Goal: Task Accomplishment & Management: Use online tool/utility

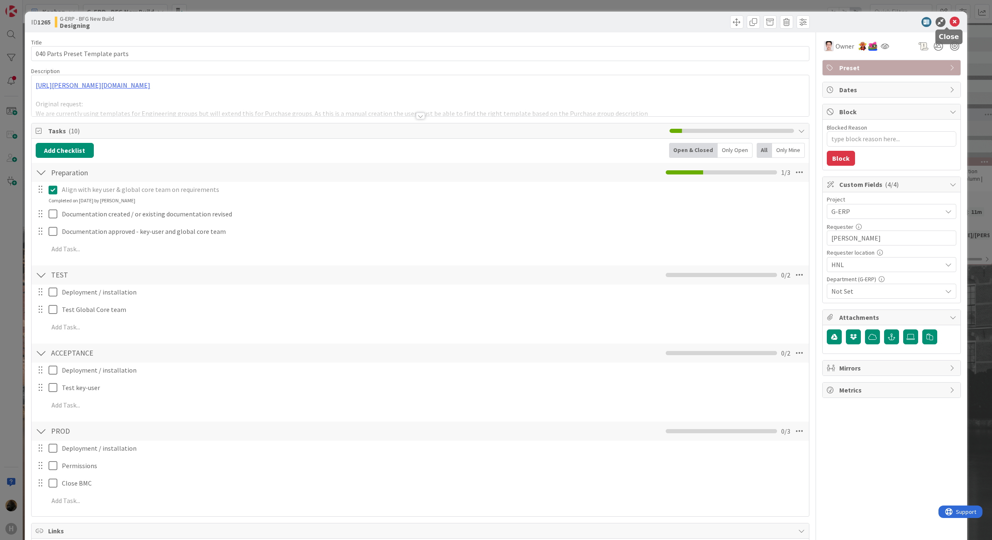
click at [950, 21] on icon at bounding box center [955, 22] width 10 height 10
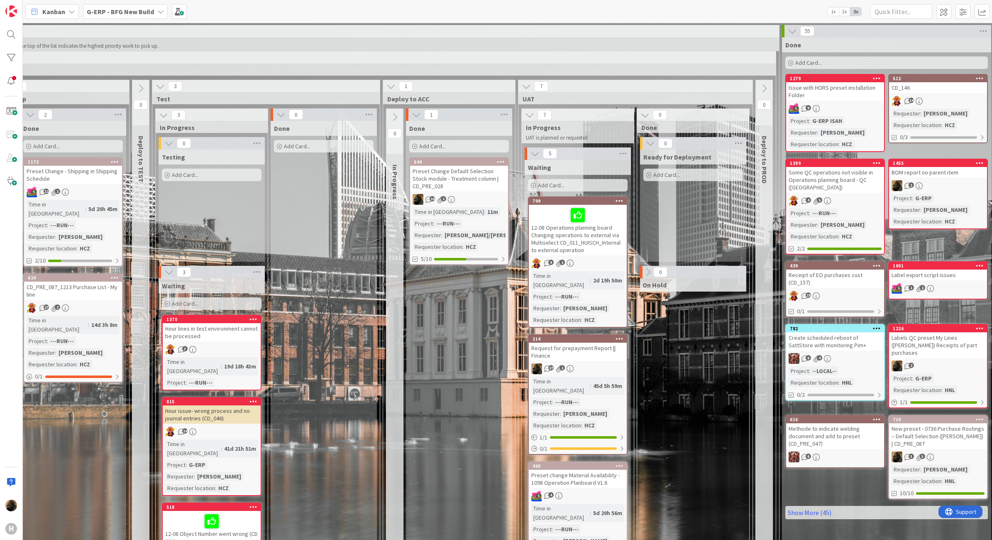
scroll to position [0, 499]
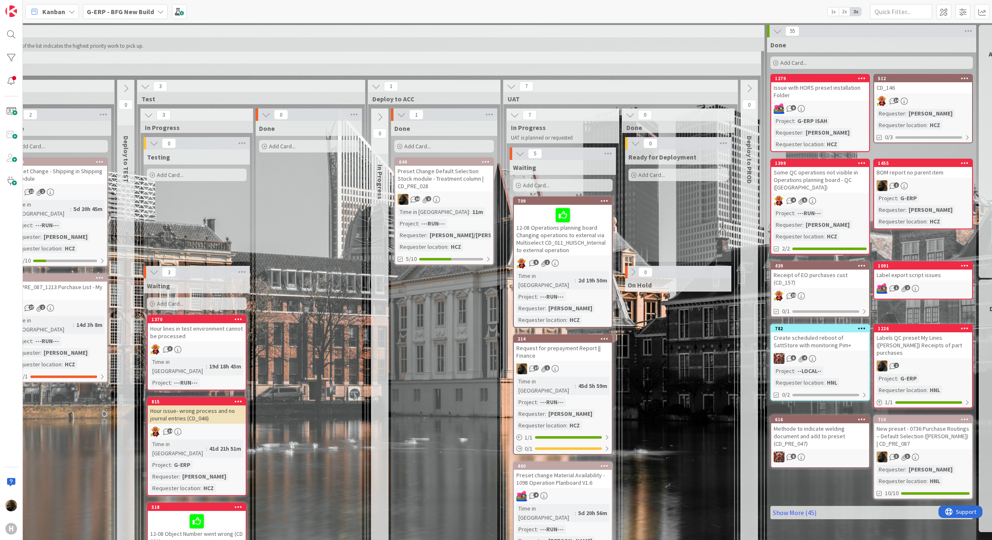
click at [446, 179] on div "Preset Change Default Selection Stock module - Treatment column | CD_PRE_028" at bounding box center [444, 179] width 98 height 26
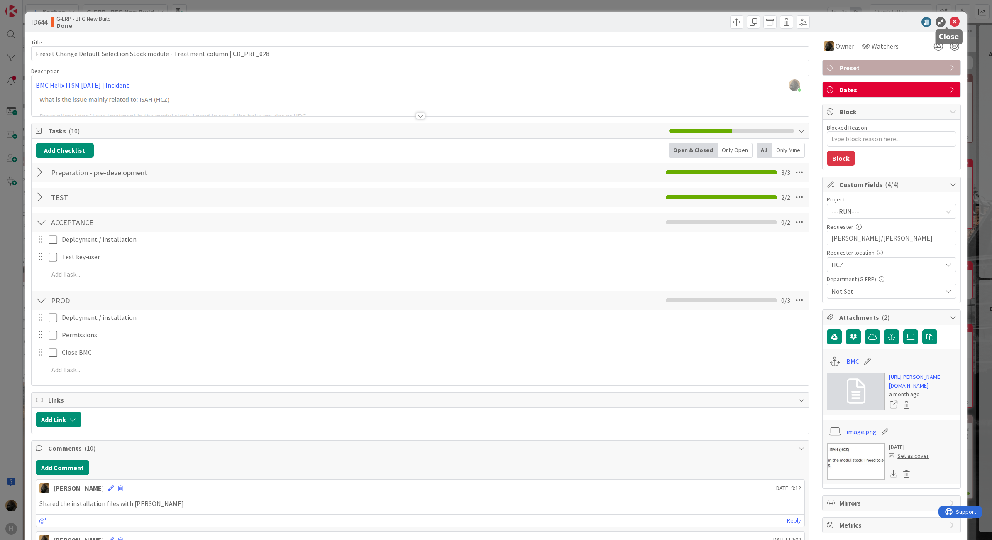
click at [950, 20] on icon at bounding box center [955, 22] width 10 height 10
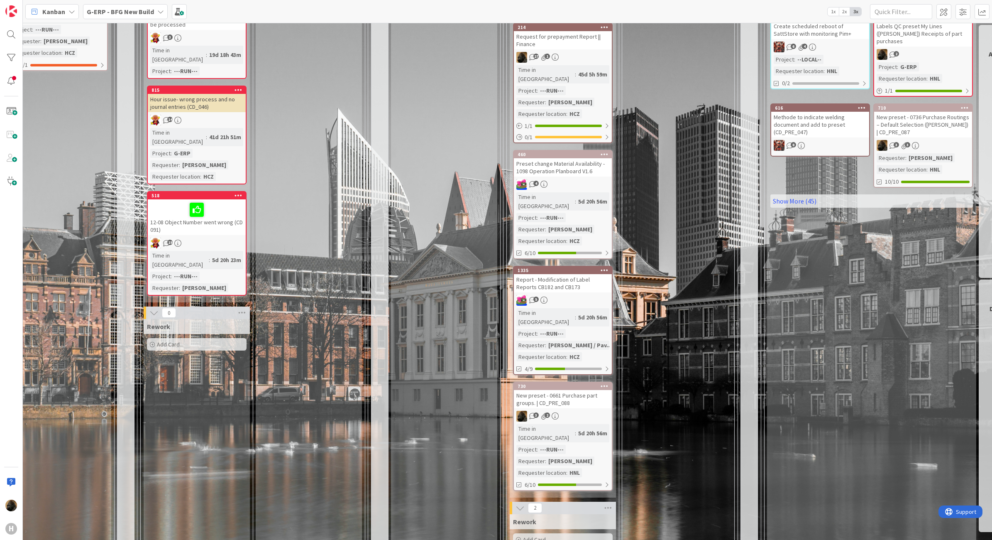
scroll to position [519, 499]
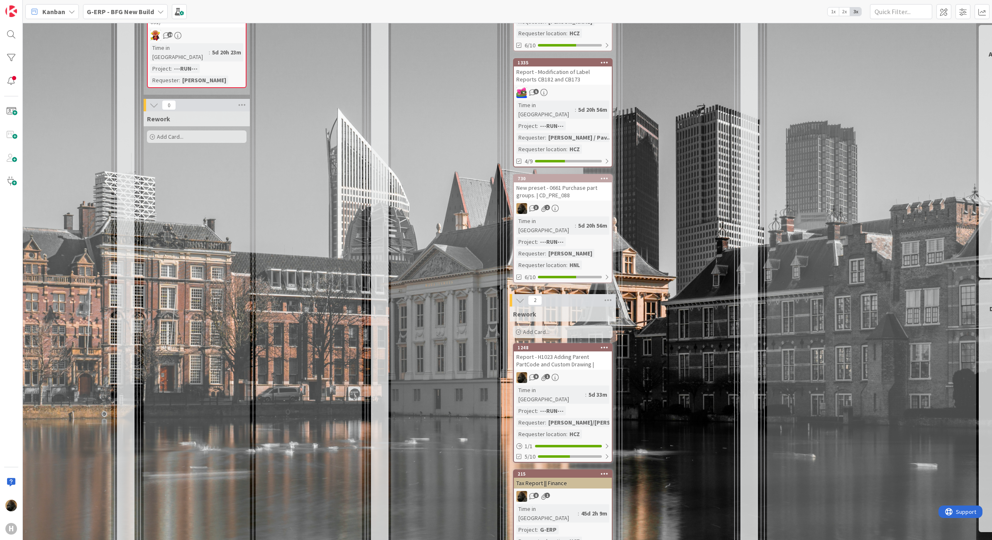
click at [557, 182] on div "New preset - 0661 Purchase part groups. | CD_PRE_088" at bounding box center [563, 191] width 98 height 18
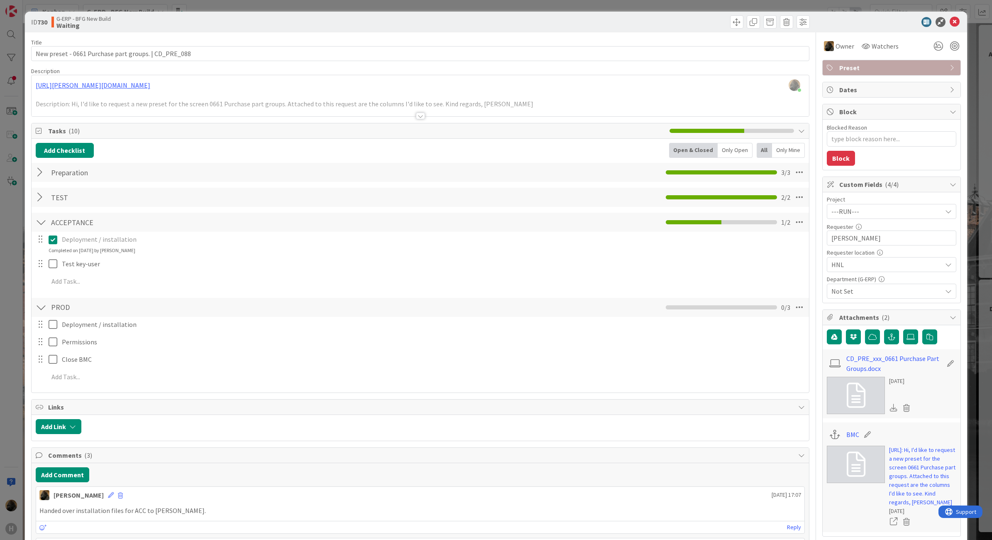
click at [419, 118] on div at bounding box center [420, 116] width 9 height 7
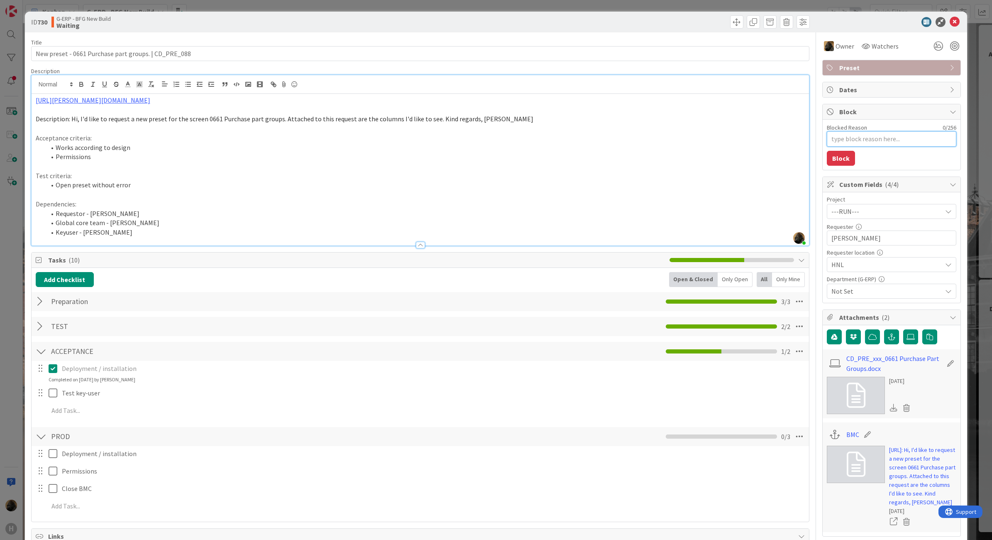
click at [848, 138] on textarea "Blocked Reason" at bounding box center [892, 138] width 130 height 15
type textarea "x"
type textarea "M"
type textarea "x"
type textarea "Ma"
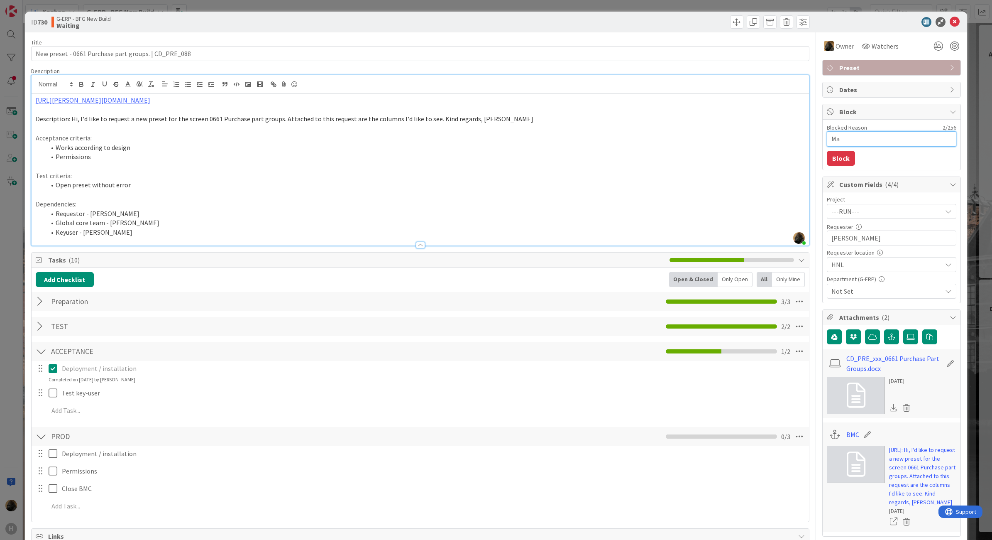
type textarea "x"
type textarea "Mar"
type textarea "x"
type textarea "Mart"
type textarea "x"
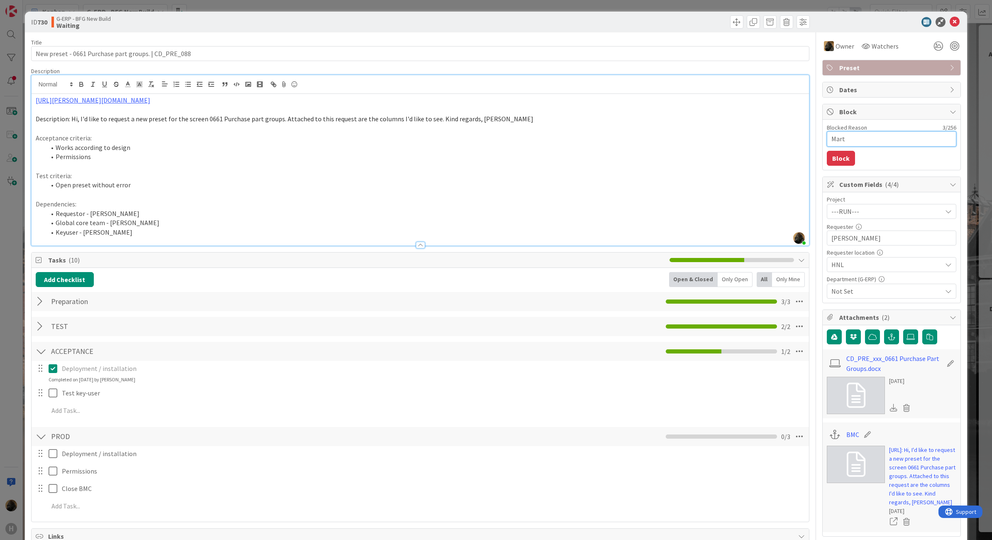
type textarea "[PERSON_NAME]"
type textarea "x"
type textarea "[PERSON_NAME]"
type textarea "x"
type textarea "[PERSON_NAME]"
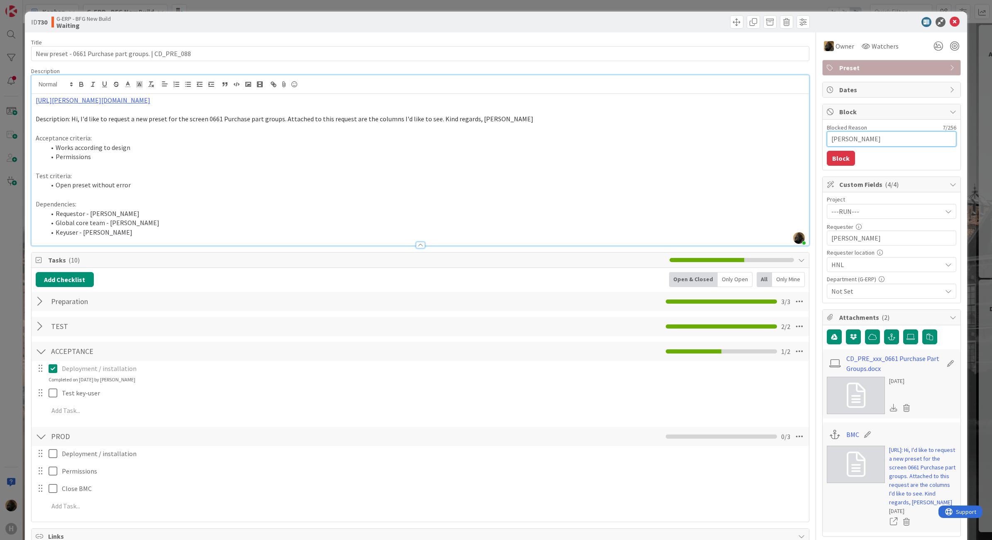
type textarea "x"
type textarea "[PERSON_NAME]"
type textarea "x"
type textarea "[PERSON_NAME]"
type textarea "x"
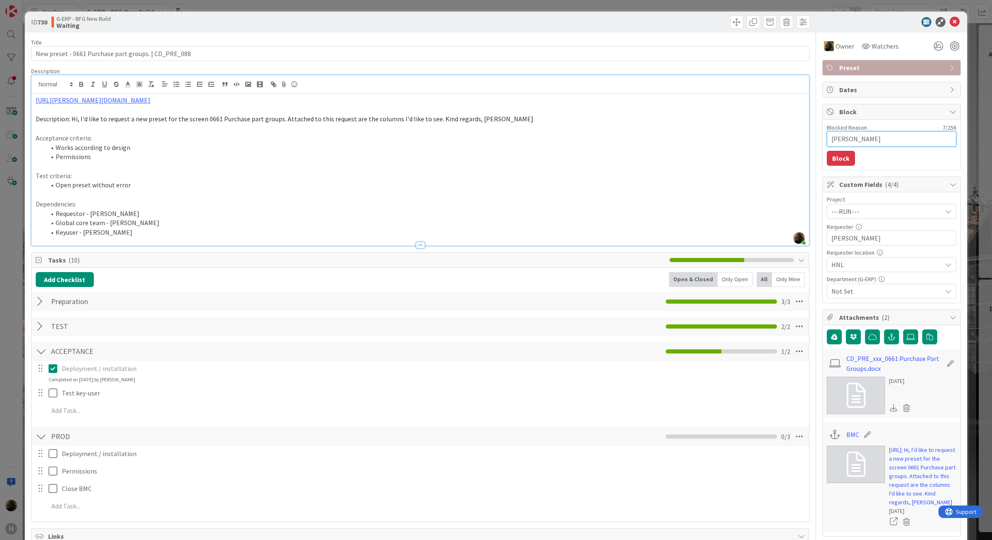
type textarea "[PERSON_NAME]"
type textarea "x"
type textarea "[PERSON_NAME] with"
type textarea "x"
type textarea "[PERSON_NAME] with"
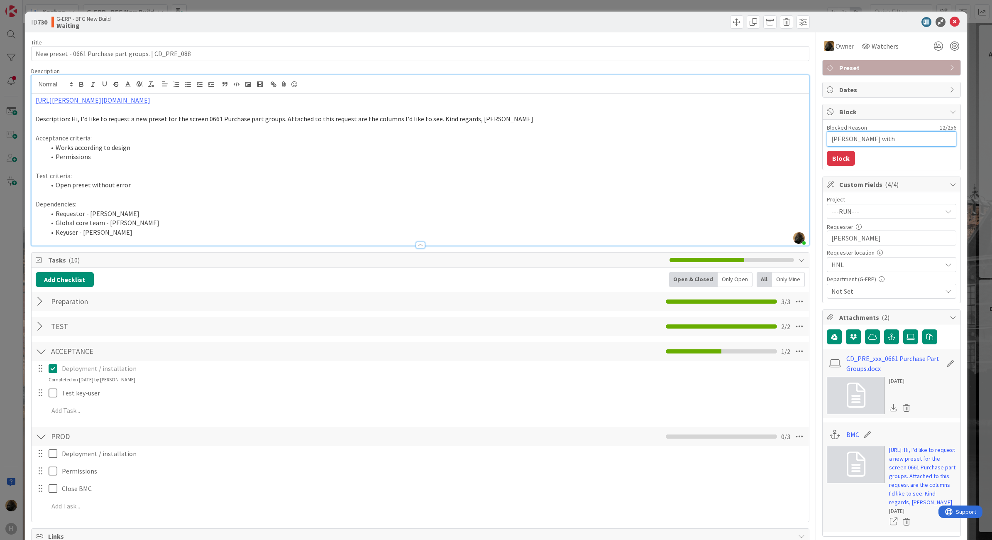
type textarea "x"
type textarea "[PERSON_NAME] with va"
type textarea "x"
type textarea "[PERSON_NAME] with vac"
type textarea "x"
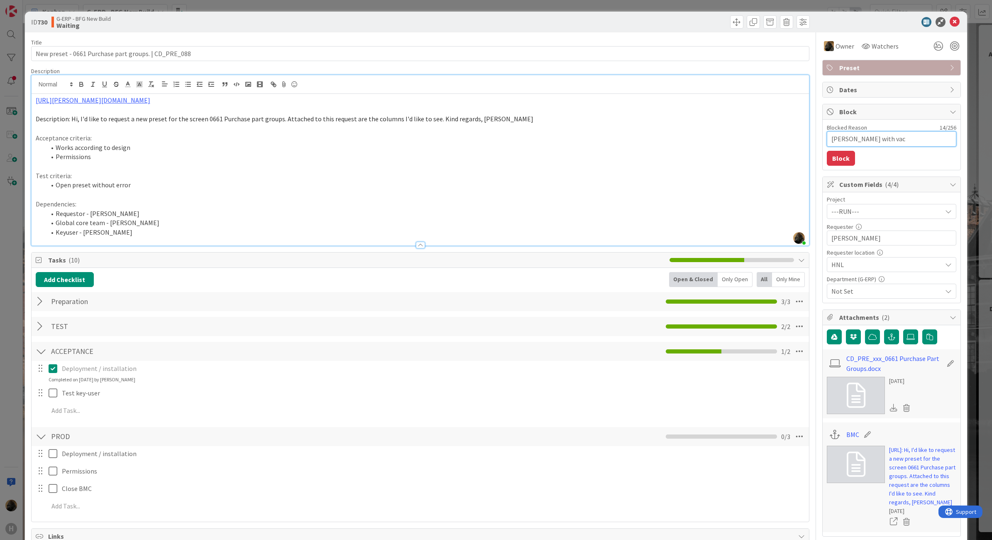
type textarea "[PERSON_NAME] with [PERSON_NAME]"
type textarea "x"
type textarea "[PERSON_NAME] with vacat"
type textarea "x"
type textarea "[PERSON_NAME] with vacati"
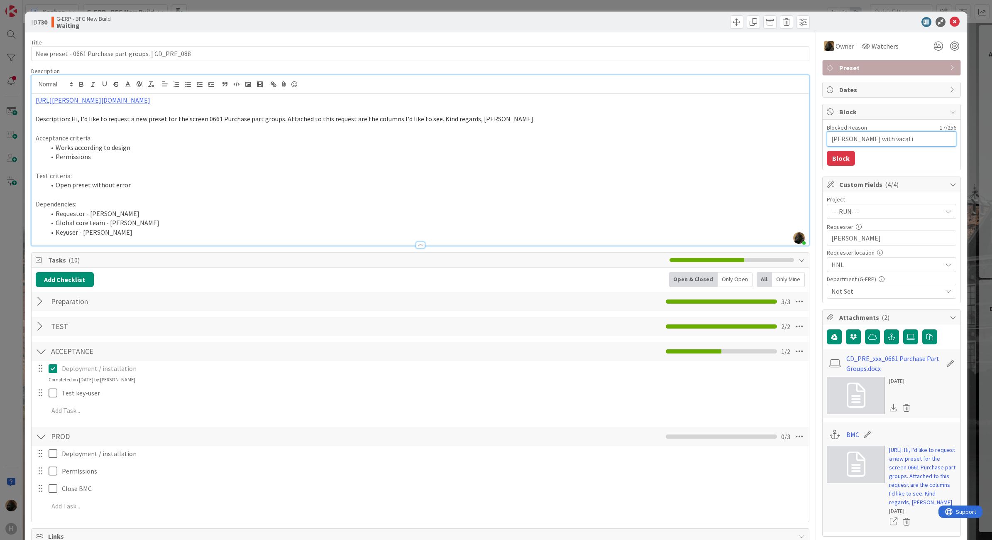
type textarea "x"
type textarea "[PERSON_NAME] with vacatio"
type textarea "x"
type textarea "[PERSON_NAME] with vacation"
click at [837, 165] on button "Block" at bounding box center [841, 158] width 28 height 15
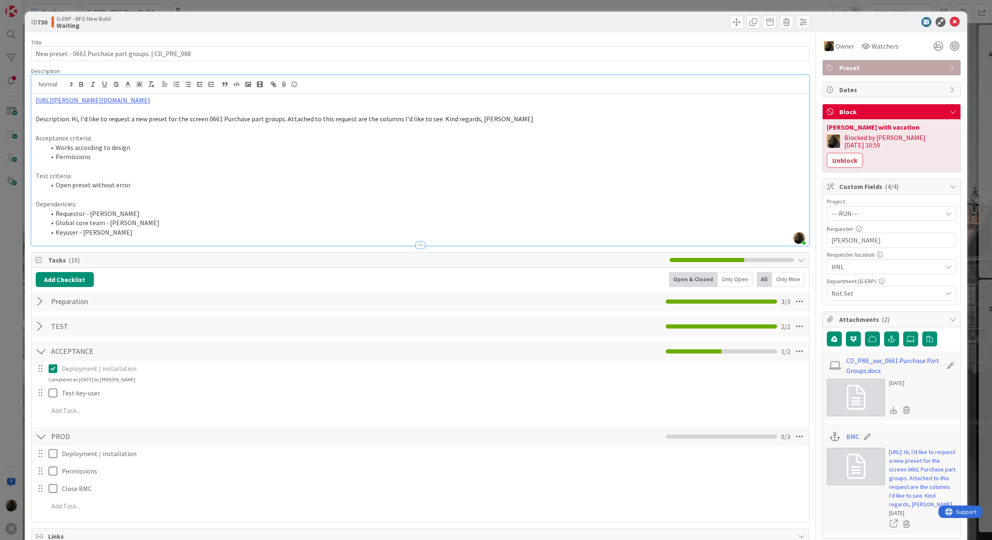
click at [0, 260] on html "H Kanban G-ERP - BFG New Build 1x 2x 3x 4 INFO This column can be used for info…" at bounding box center [496, 270] width 992 height 540
click at [0, 271] on html "H Kanban G-ERP - BFG New Build 1x 2x 3x 4 INFO This column can be used for info…" at bounding box center [496, 270] width 992 height 540
click at [955, 20] on div "ID 730 G-ERP - BFG New Build Waiting" at bounding box center [496, 22] width 943 height 21
click at [952, 20] on icon at bounding box center [955, 22] width 10 height 10
click at [952, 20] on div "Kanban G-ERP - BFG New Build 1x 2x 3x" at bounding box center [508, 11] width 970 height 23
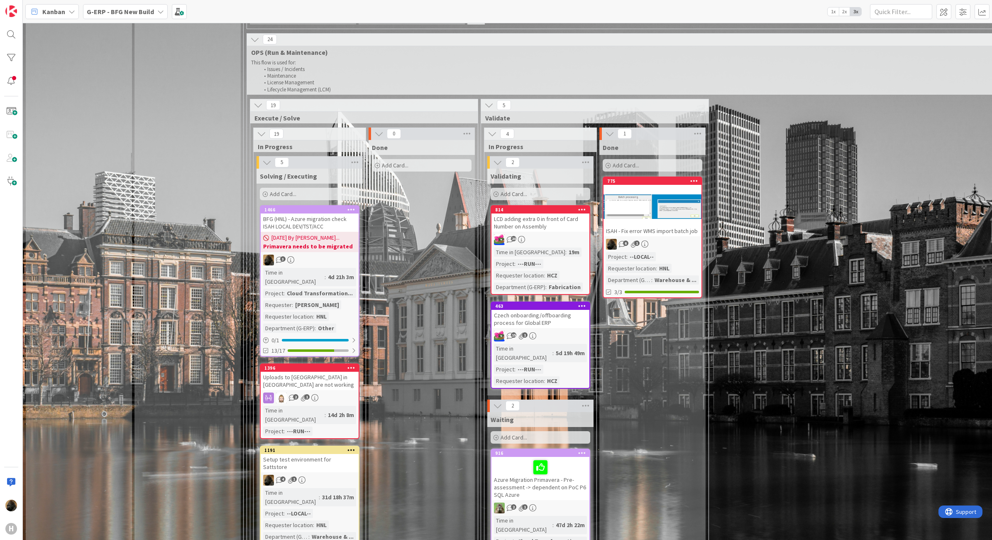
scroll to position [1401, 0]
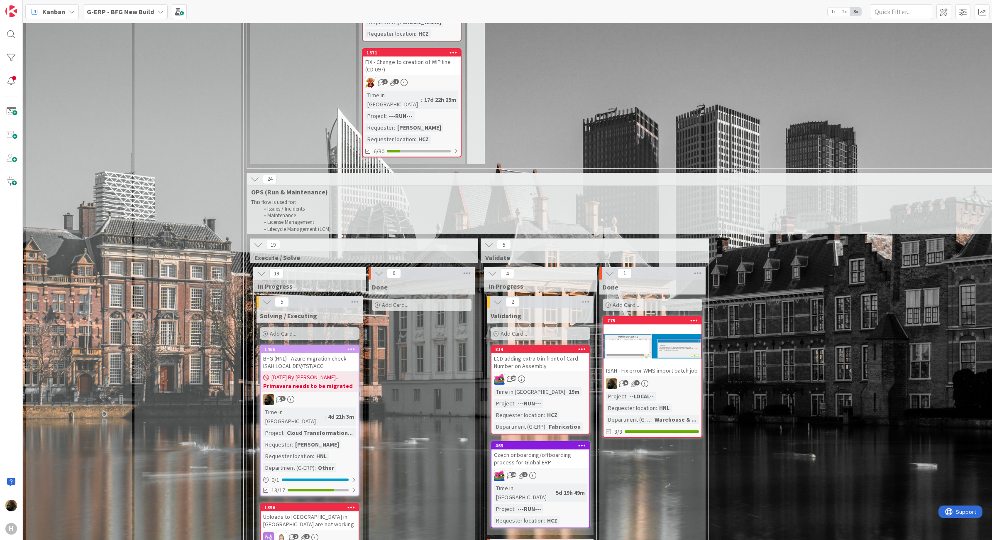
click at [637, 328] on div at bounding box center [653, 346] width 98 height 37
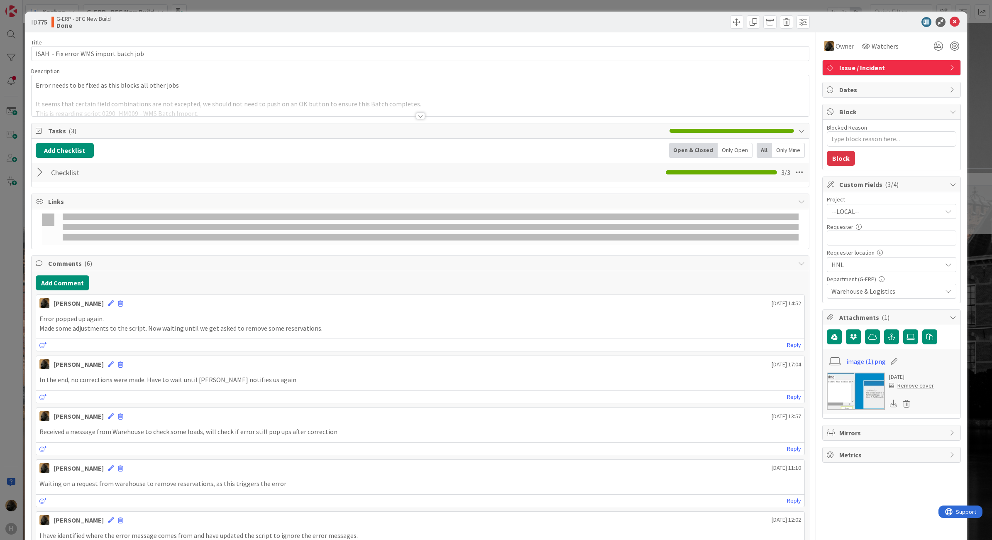
type textarea "x"
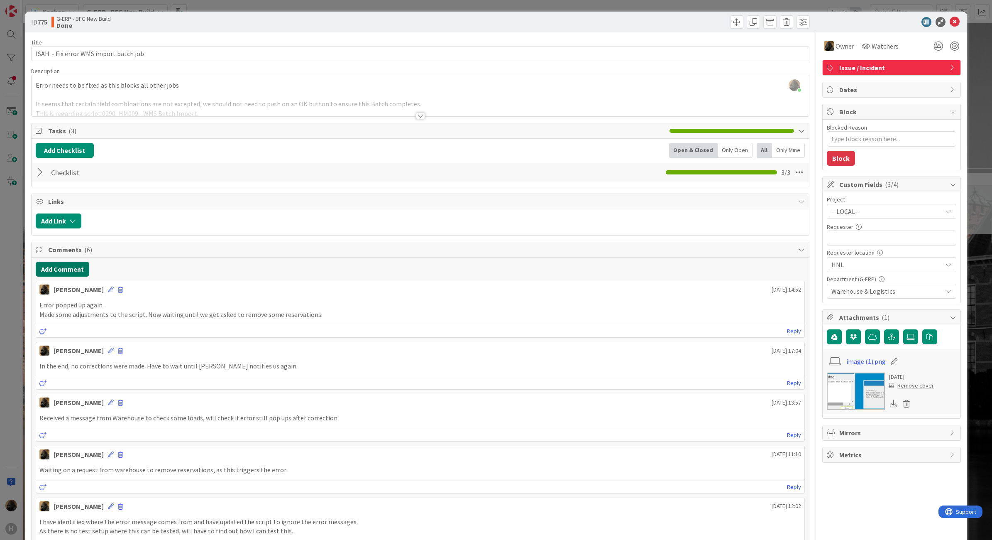
click at [66, 273] on button "Add Comment" at bounding box center [63, 269] width 54 height 15
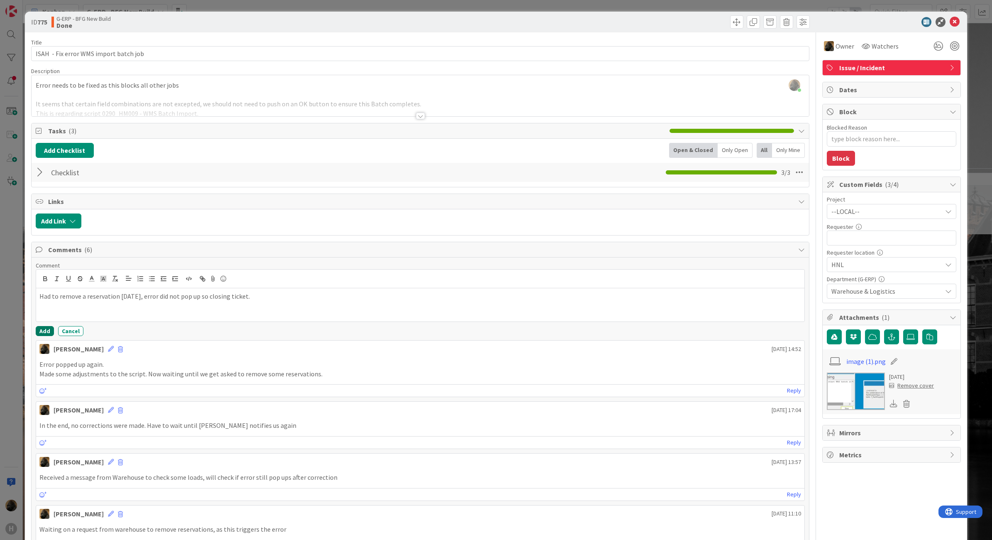
click at [36, 329] on button "Add" at bounding box center [45, 331] width 18 height 10
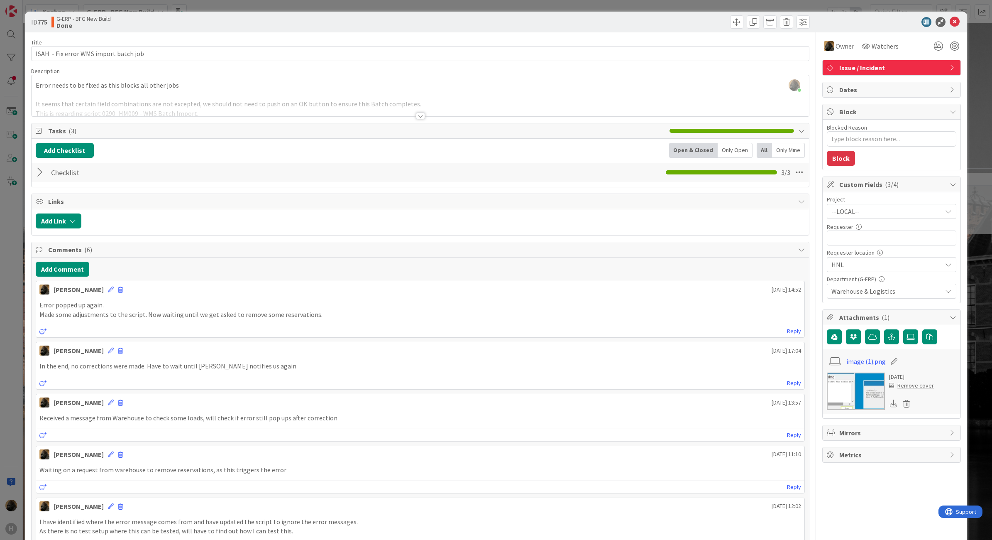
click at [7, 307] on div "ID 775 G-ERP - BFG New Build Done Title 38 / 128 ISAH - Fix error WMS import ba…" at bounding box center [496, 270] width 992 height 540
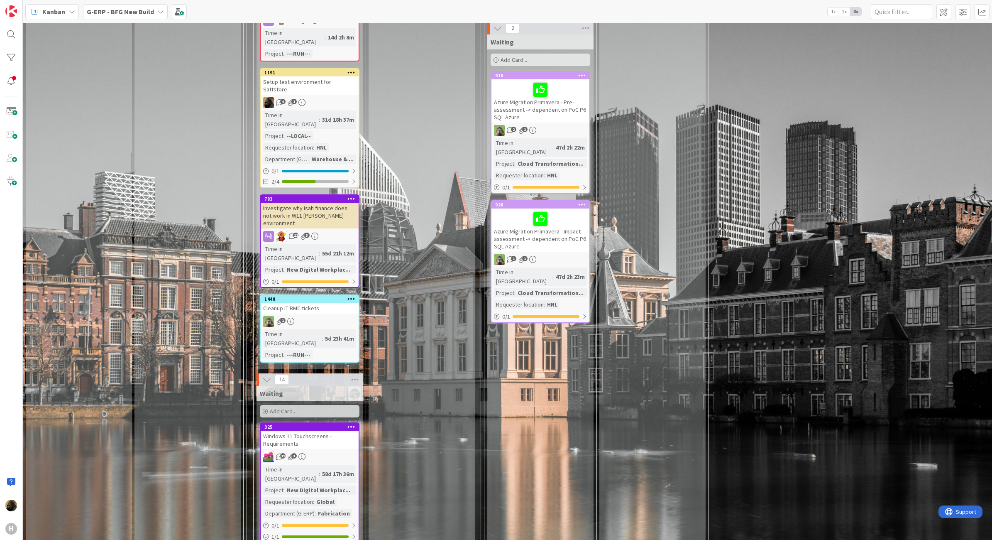
scroll to position [1920, 0]
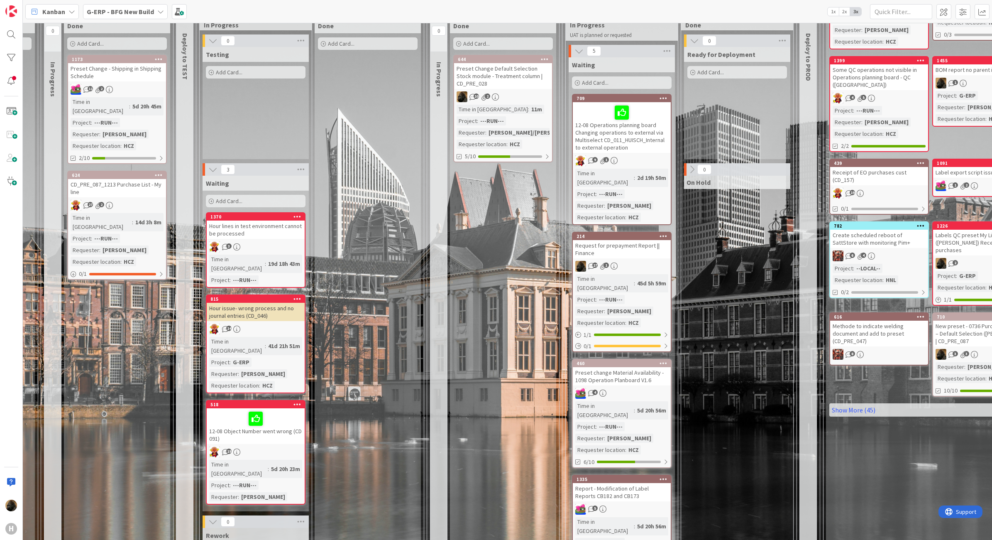
scroll to position [52, 440]
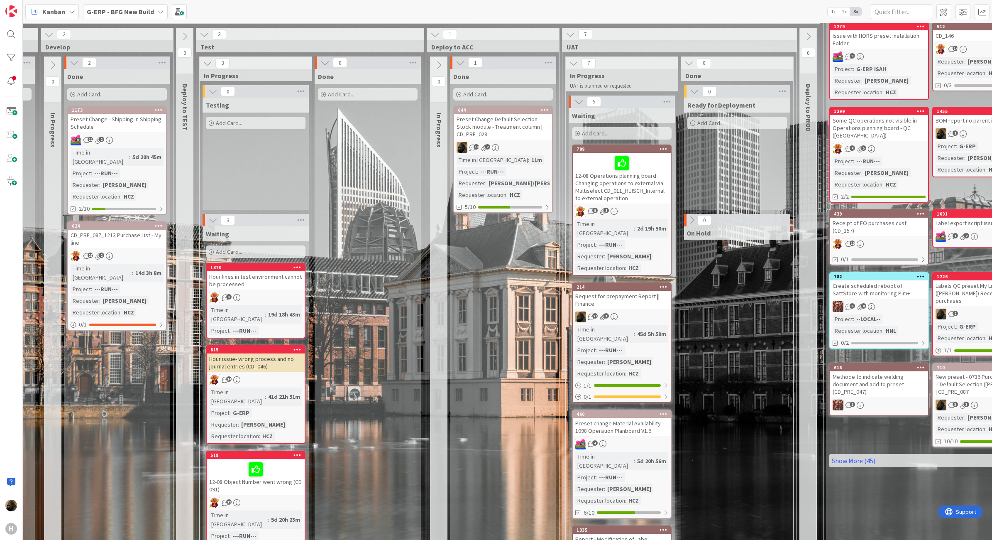
click at [508, 127] on div "Preset Change Default Selection Stock module - Treatment column | CD_PRE_028" at bounding box center [503, 127] width 98 height 26
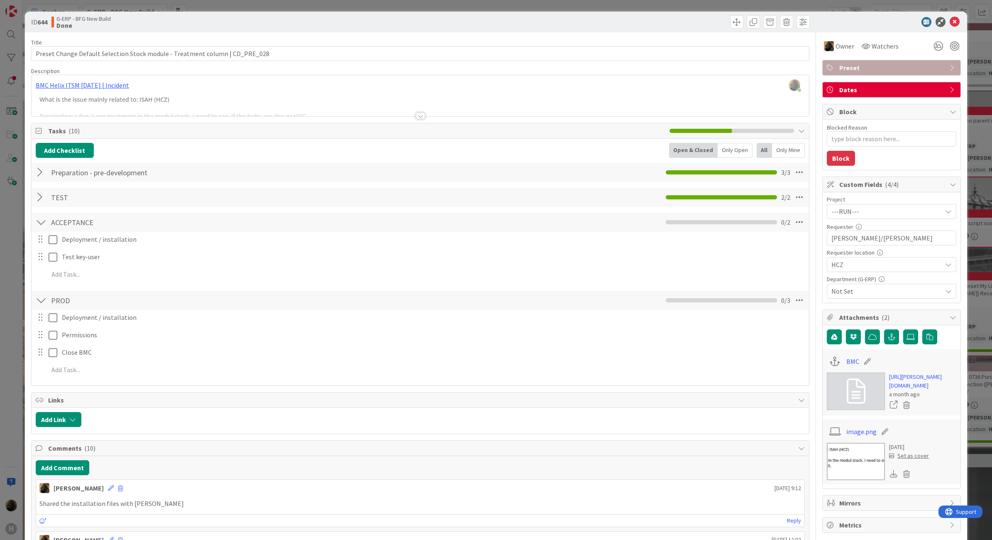
click at [418, 117] on div at bounding box center [420, 116] width 9 height 7
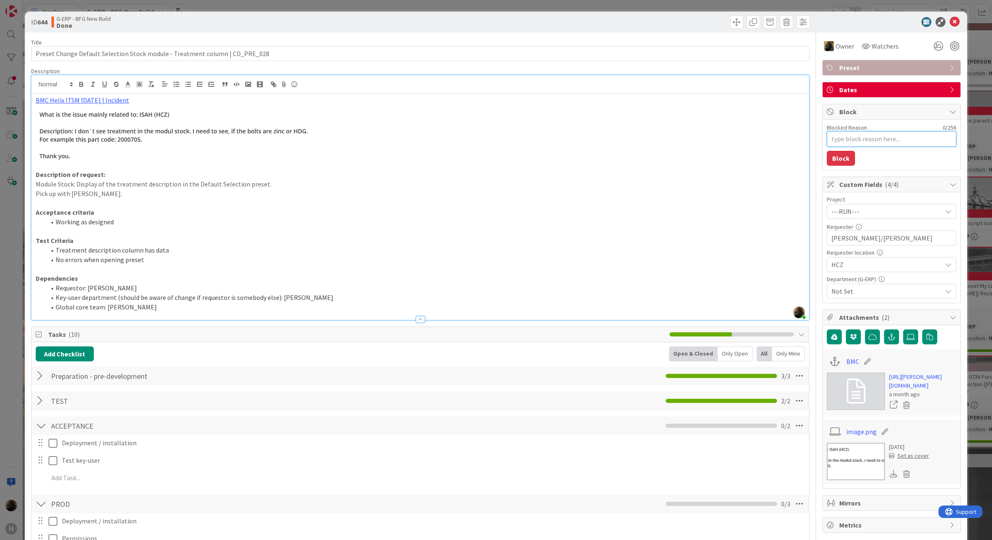
click at [858, 144] on textarea "Blocked Reason" at bounding box center [892, 138] width 130 height 15
type textarea "x"
type textarea "M"
type textarea "x"
type textarea "Ma"
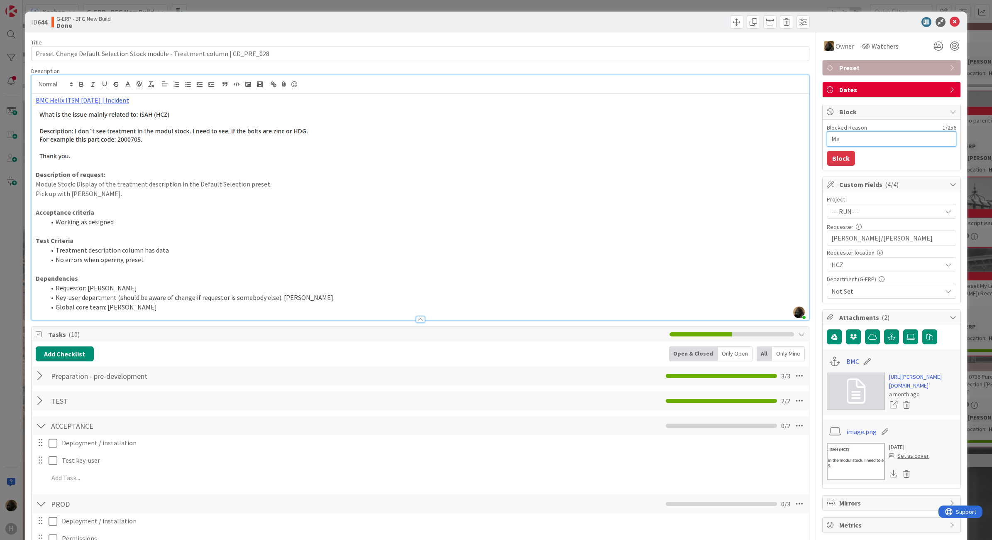
type textarea "x"
type textarea "Mar"
type textarea "x"
type textarea "Mart"
type textarea "x"
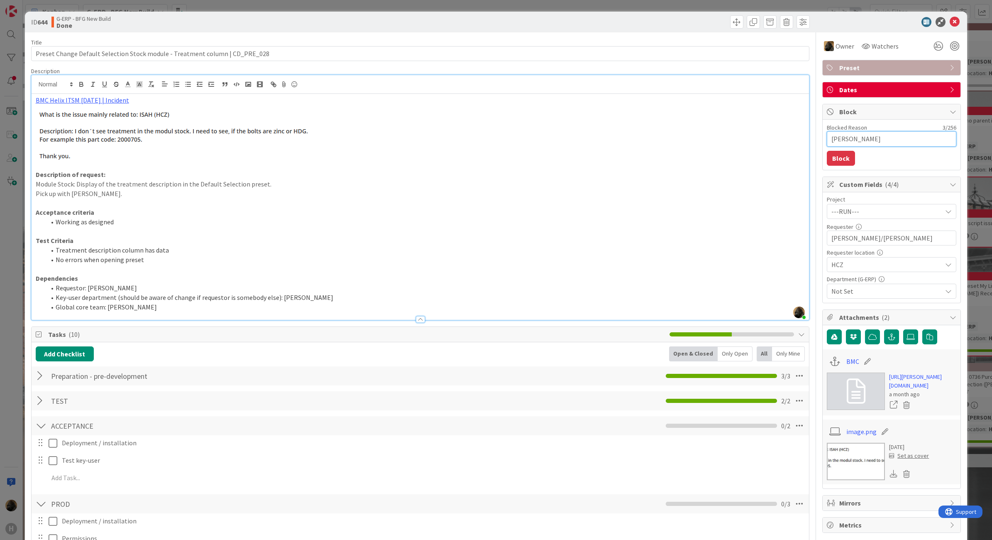
type textarea "[PERSON_NAME]"
type textarea "x"
type textarea "[PERSON_NAME]"
type textarea "x"
type textarea "[PERSON_NAME]"
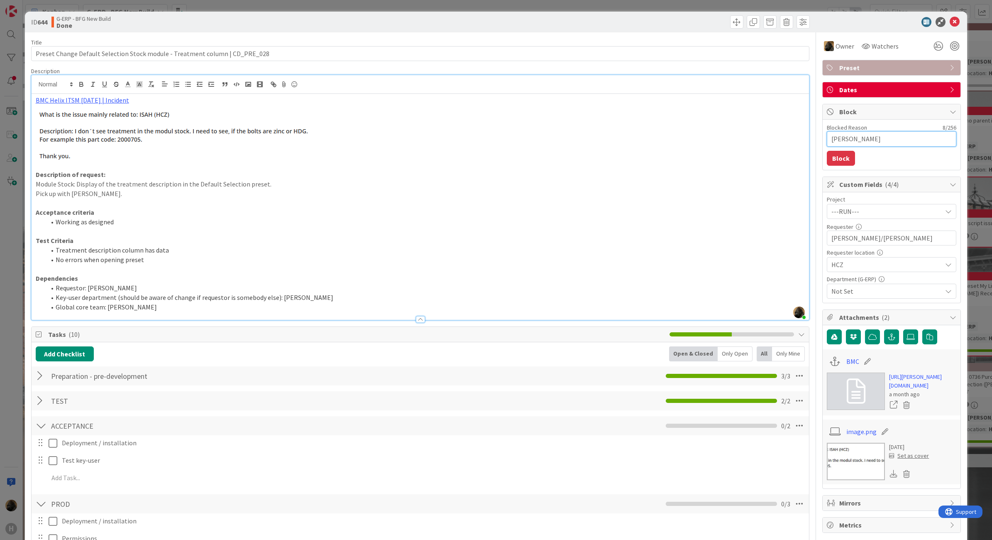
type textarea "x"
type textarea "[PERSON_NAME] on"
type textarea "x"
type textarea "[PERSON_NAME] on"
type textarea "x"
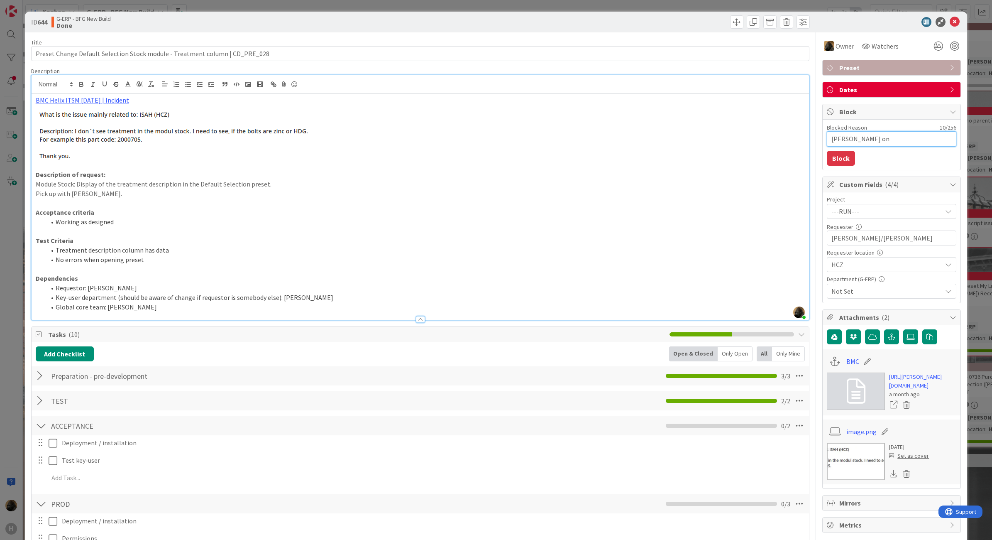
type textarea "[PERSON_NAME] on v"
type textarea "x"
type textarea "[PERSON_NAME] on va"
type textarea "x"
type textarea "[PERSON_NAME] on vac"
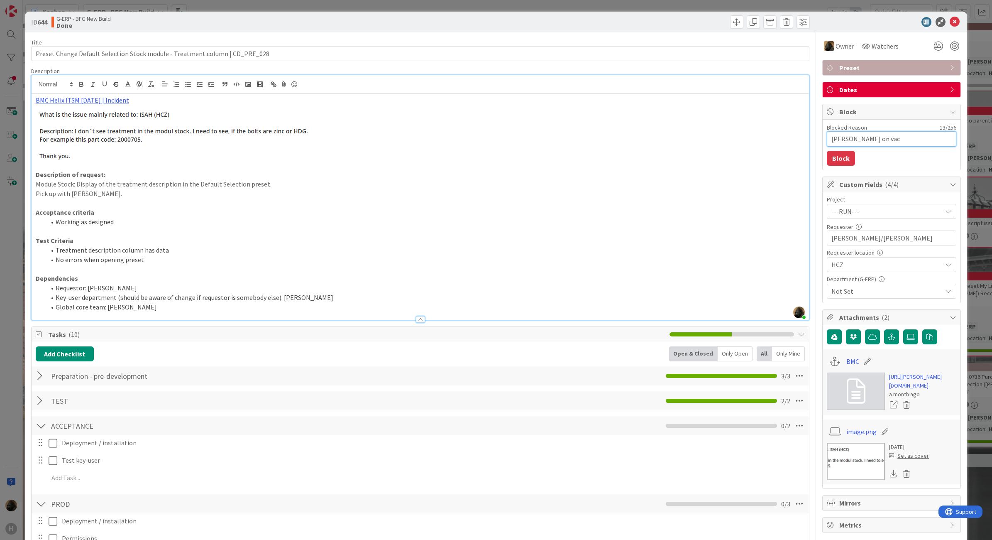
type textarea "x"
type textarea "[PERSON_NAME] on [PERSON_NAME]"
type textarea "x"
type textarea "[PERSON_NAME] on vacat"
type textarea "x"
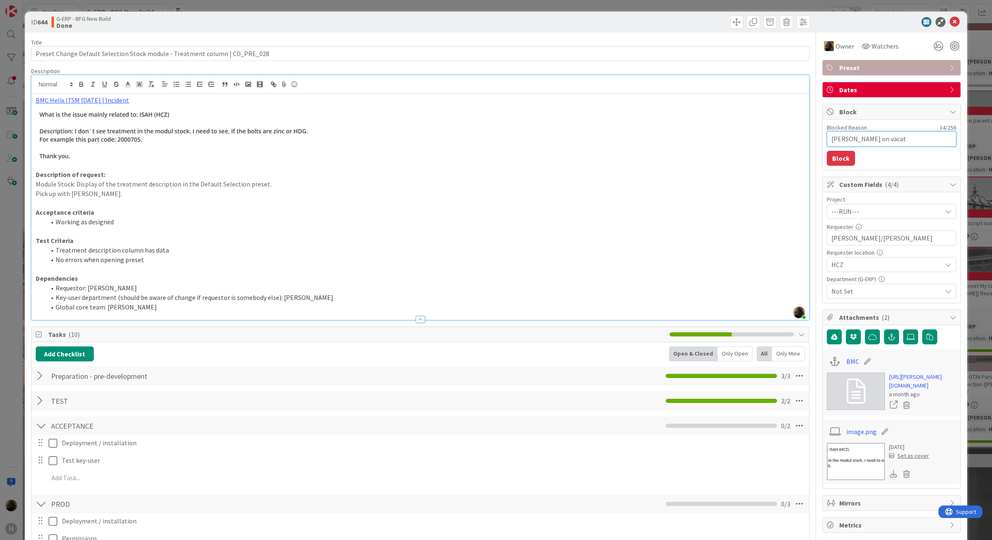
type textarea "[PERSON_NAME] on vacati"
type textarea "x"
type textarea "[PERSON_NAME] on vacatio"
type textarea "x"
type textarea "[PERSON_NAME] on vacation"
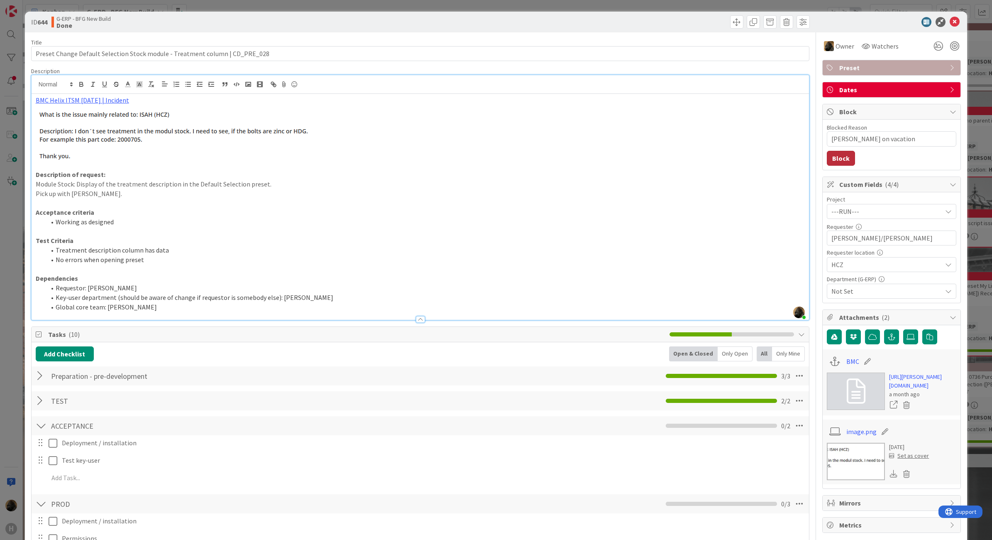
click at [829, 158] on button "Block" at bounding box center [841, 158] width 28 height 15
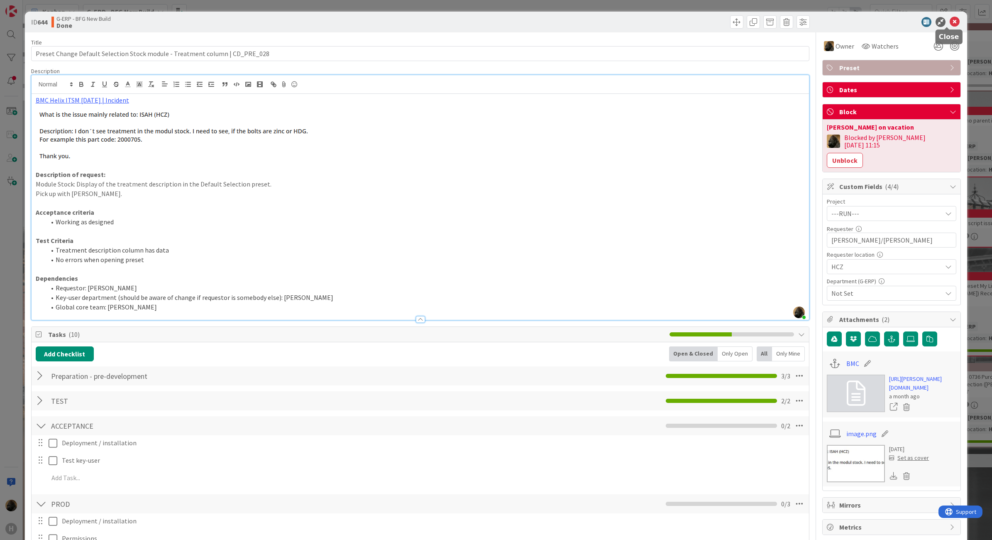
click at [951, 19] on icon at bounding box center [955, 22] width 10 height 10
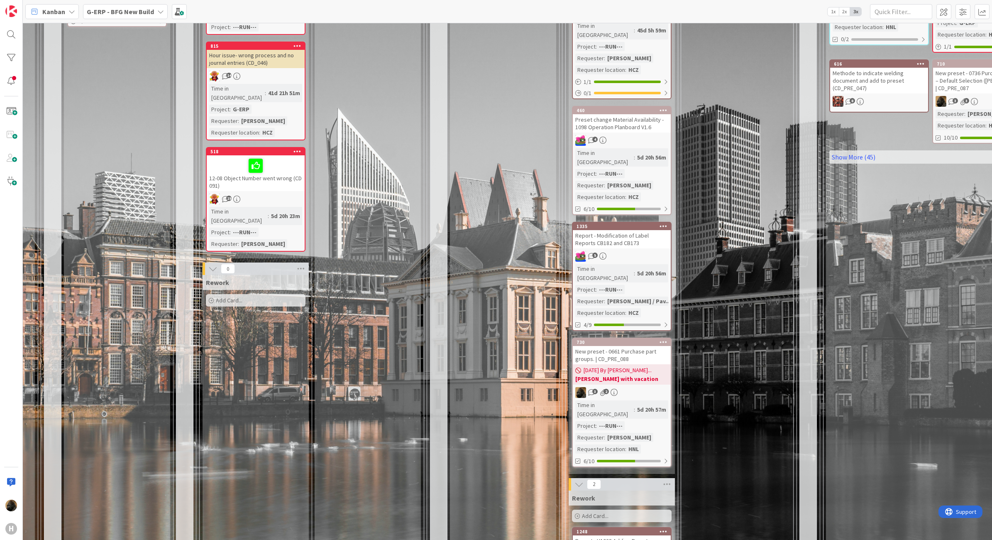
scroll to position [311, 440]
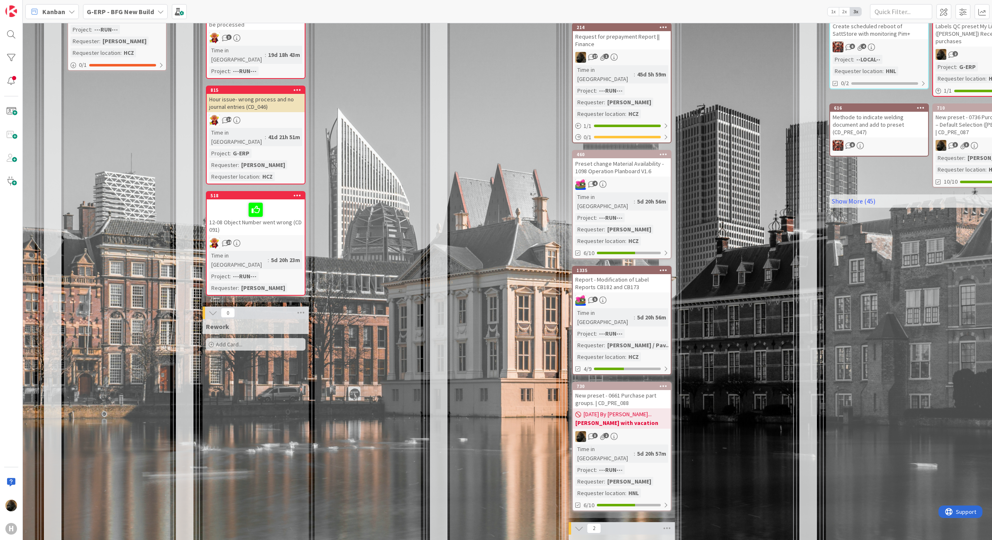
click at [615, 390] on div "New preset - 0661 Purchase part groups. | CD_PRE_088" at bounding box center [622, 399] width 98 height 18
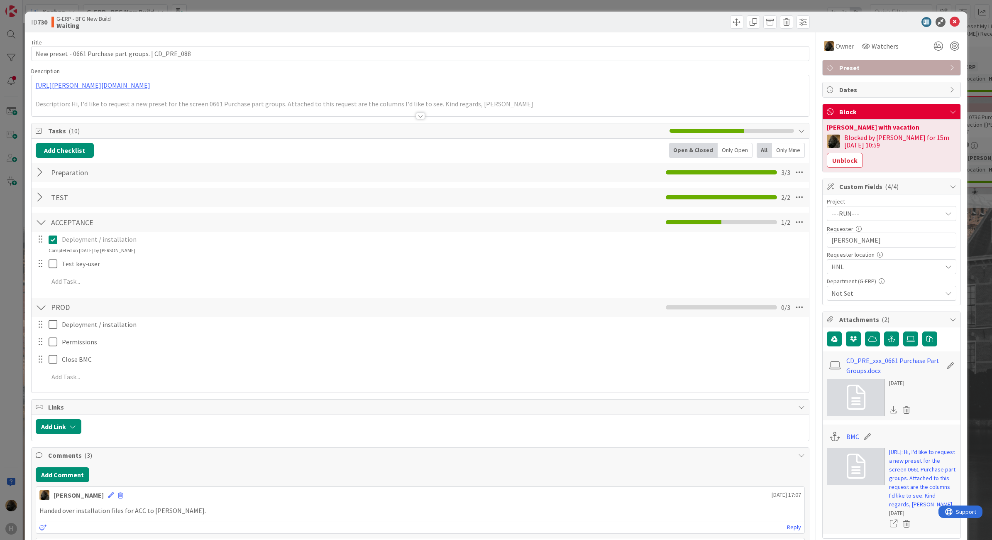
click at [416, 118] on div at bounding box center [420, 116] width 9 height 7
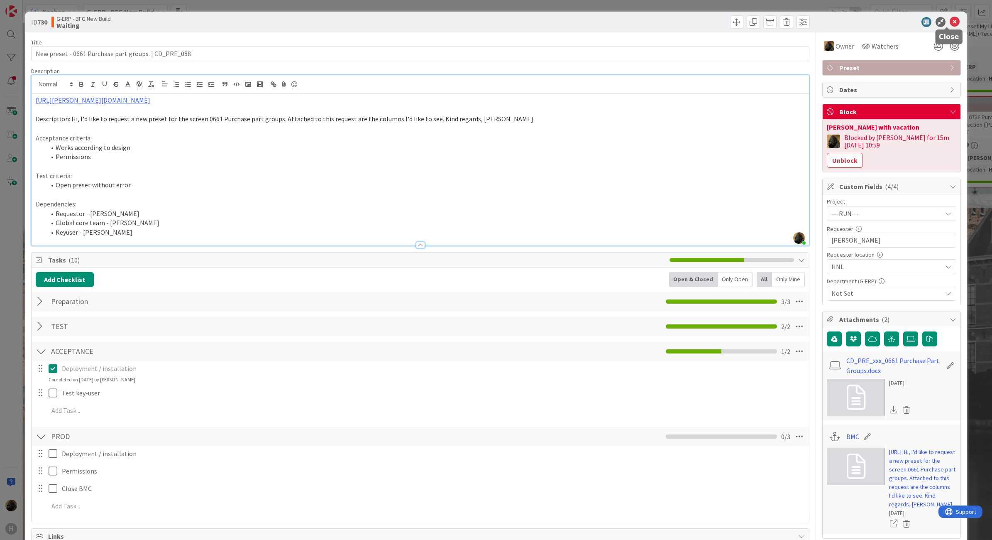
click at [950, 24] on icon at bounding box center [955, 22] width 10 height 10
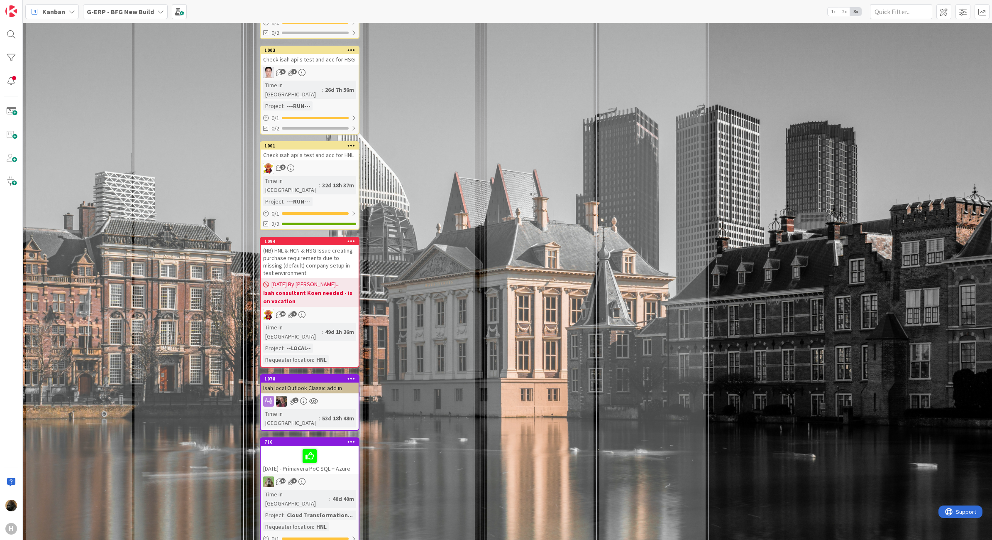
scroll to position [2818, 0]
